Goal: Task Accomplishment & Management: Complete application form

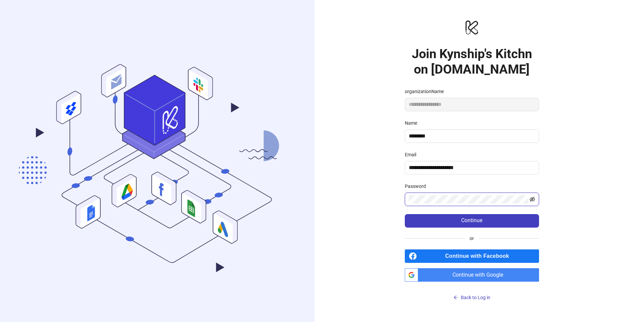
click at [531, 201] on icon "eye-invisible" at bounding box center [532, 198] width 5 height 5
click at [467, 220] on span "Continue" at bounding box center [471, 220] width 21 height 6
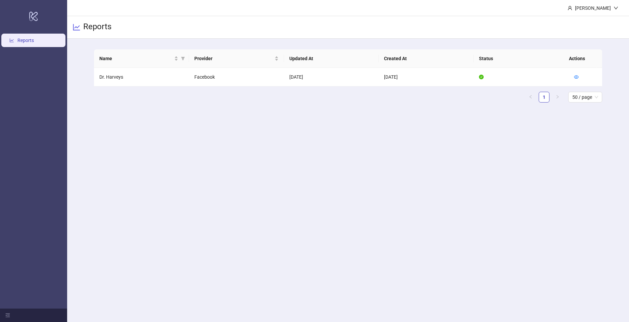
click at [469, 184] on main "[PERSON_NAME] Reports Name Provider Updated At Created At Status Actions Dr. Ha…" at bounding box center [348, 161] width 562 height 322
drag, startPoint x: 137, startPoint y: 76, endPoint x: 131, endPoint y: 76, distance: 6.0
click at [137, 76] on td "Dr. Harveys" at bounding box center [141, 77] width 95 height 18
click at [116, 78] on td "Dr. Harveys" at bounding box center [141, 77] width 95 height 18
click at [481, 170] on main "[PERSON_NAME] Reports Name Provider Updated At Created At Status Actions Dr. Ha…" at bounding box center [348, 161] width 562 height 322
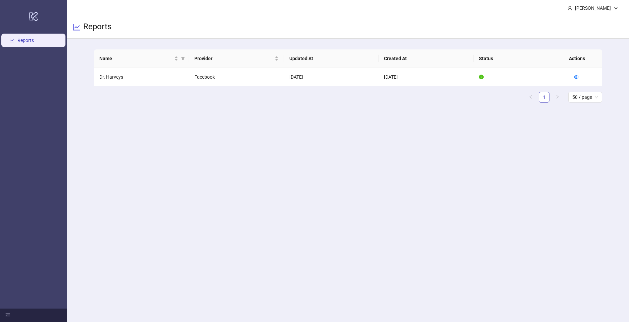
click at [22, 38] on link "Reports" at bounding box center [25, 40] width 16 height 5
drag, startPoint x: 123, startPoint y: 79, endPoint x: 132, endPoint y: 78, distance: 9.2
click at [125, 79] on td "Dr. Harveys" at bounding box center [141, 77] width 95 height 18
click at [578, 77] on icon "eye" at bounding box center [576, 77] width 5 height 5
